Goal: Information Seeking & Learning: Learn about a topic

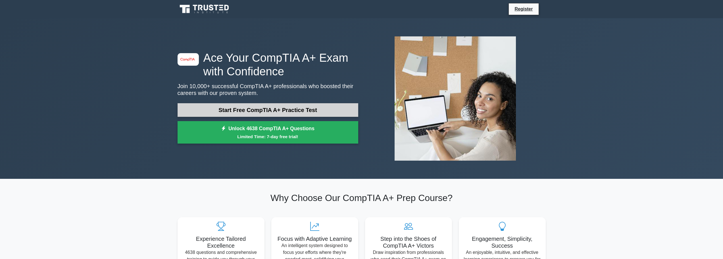
click at [255, 111] on link "Start Free CompTIA A+ Practice Test" at bounding box center [268, 110] width 181 height 14
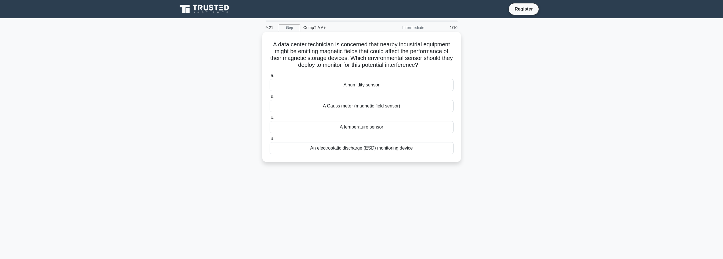
click at [357, 107] on div "A Gauss meter (magnetic field sensor)" at bounding box center [362, 106] width 184 height 12
click at [270, 99] on input "b. A Gauss meter (magnetic field sensor)" at bounding box center [270, 97] width 0 height 4
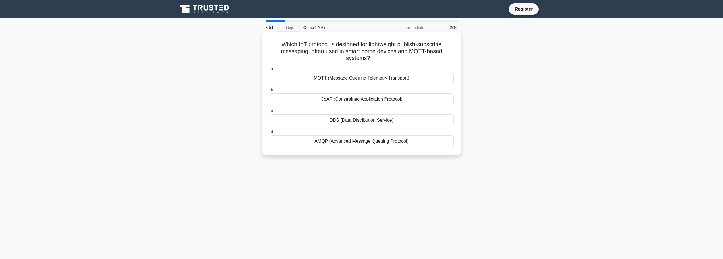
click at [390, 142] on div "AMQP (Advanced Message Queuing Protocol)" at bounding box center [362, 141] width 184 height 12
click at [270, 134] on input "d. AMQP (Advanced Message Queuing Protocol)" at bounding box center [270, 132] width 0 height 4
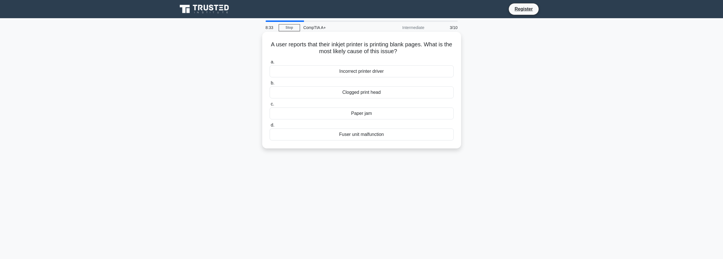
click at [356, 134] on div "Fuser unit malfunction" at bounding box center [362, 134] width 184 height 12
click at [270, 127] on input "d. Fuser unit malfunction" at bounding box center [270, 125] width 0 height 4
